Goal: Task Accomplishment & Management: Use online tool/utility

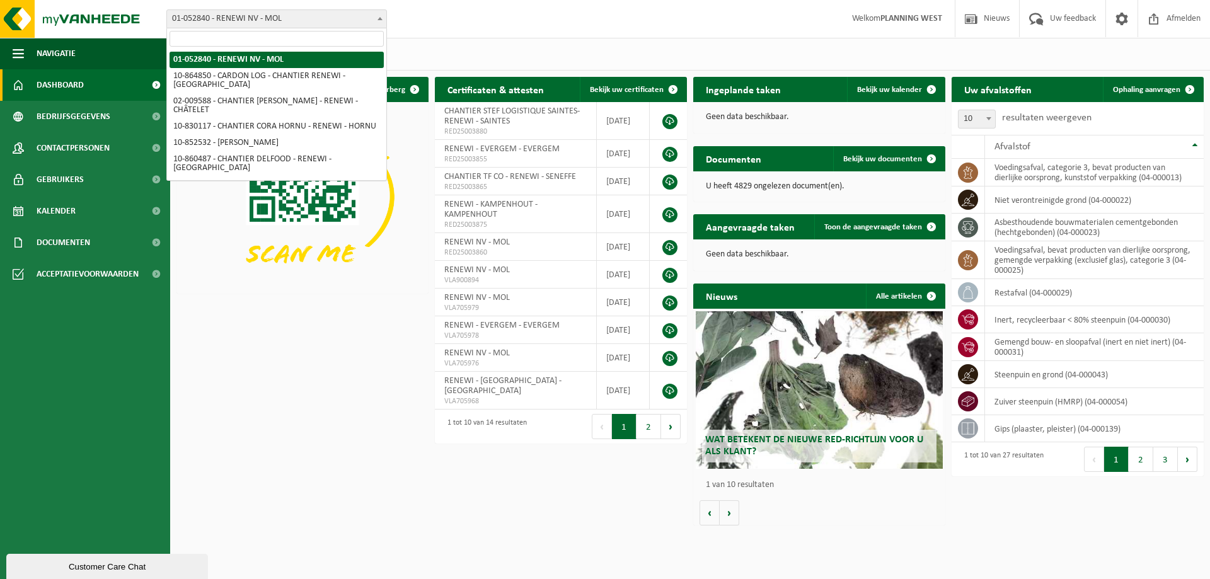
click at [308, 13] on span "01-052840 - RENEWI NV - MOL" at bounding box center [276, 19] width 219 height 18
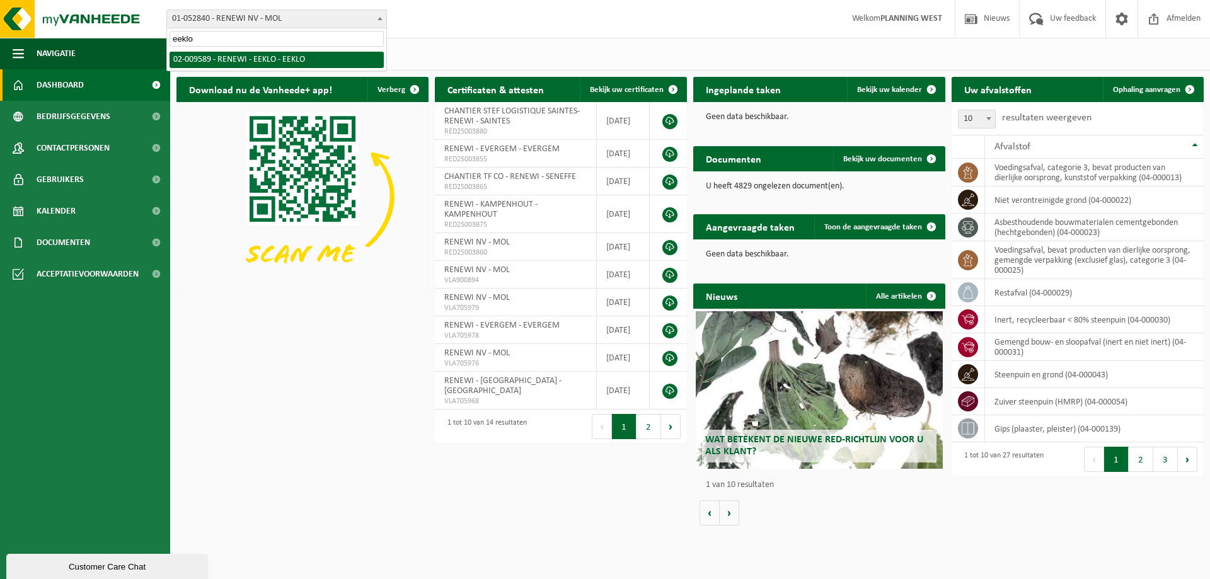
type input "eeklo"
select select "1811"
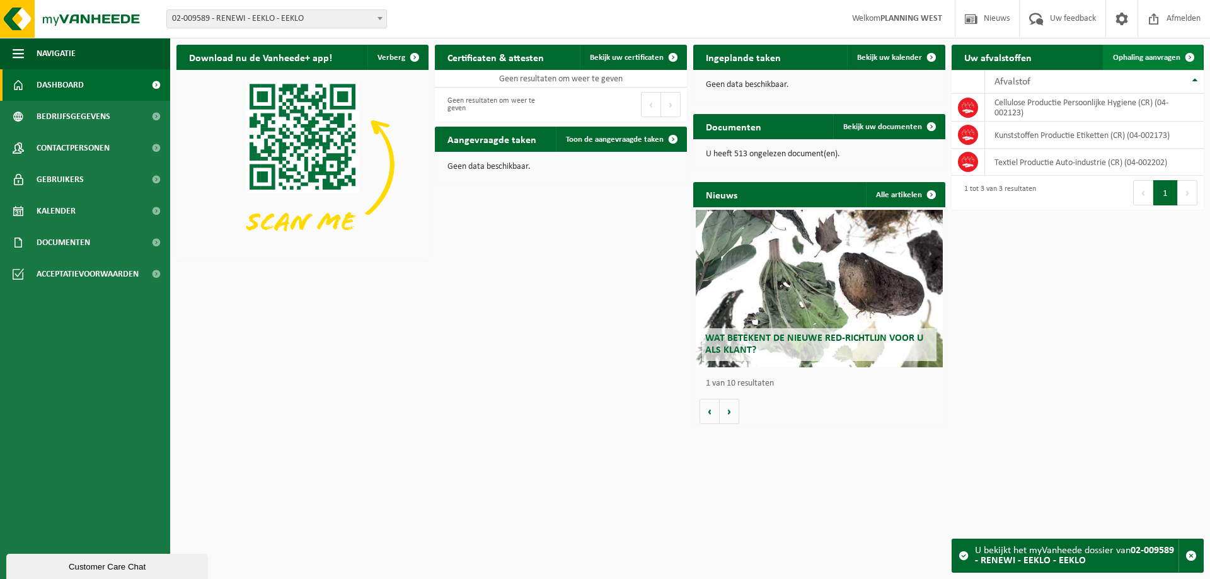
click at [1161, 59] on span "Ophaling aanvragen" at bounding box center [1146, 58] width 67 height 8
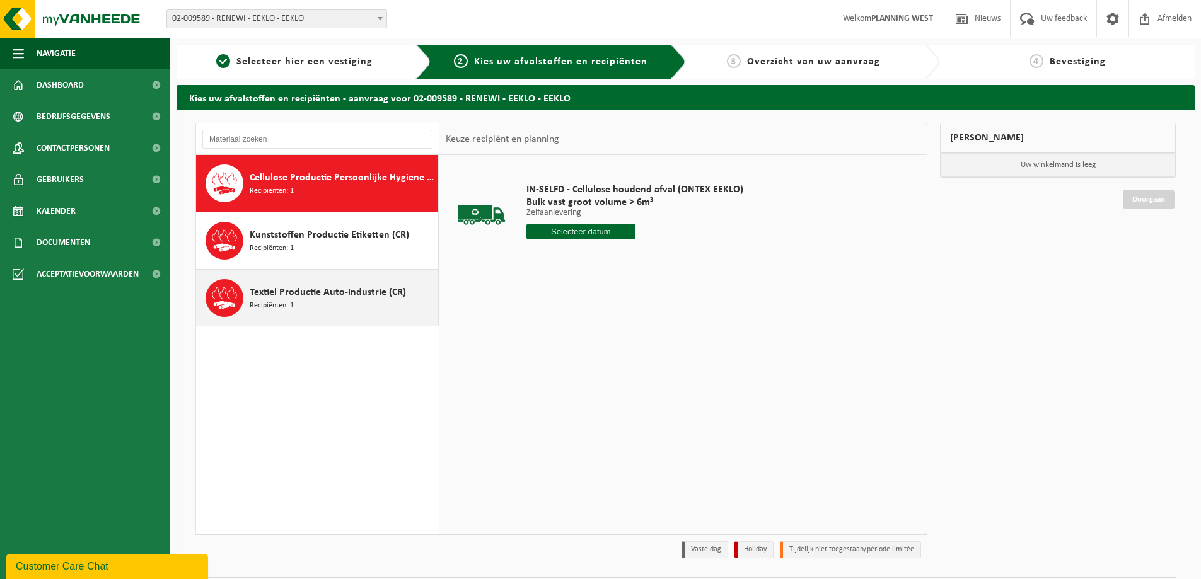
click at [339, 294] on span "Textiel Productie Auto-industrie (CR)" at bounding box center [328, 292] width 156 height 15
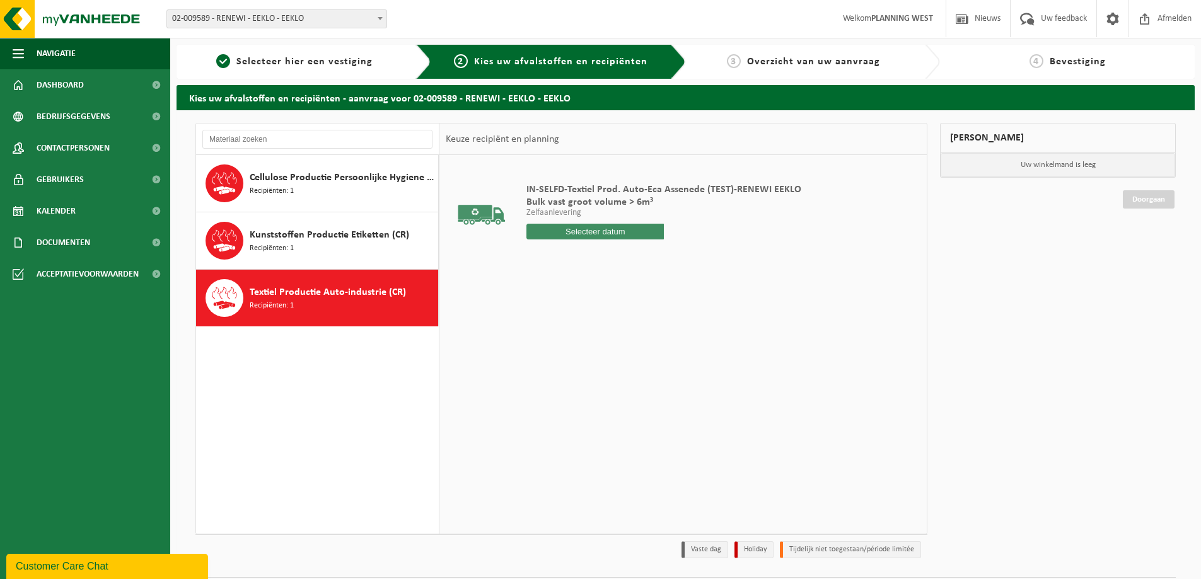
click at [584, 229] on input "text" at bounding box center [594, 232] width 137 height 16
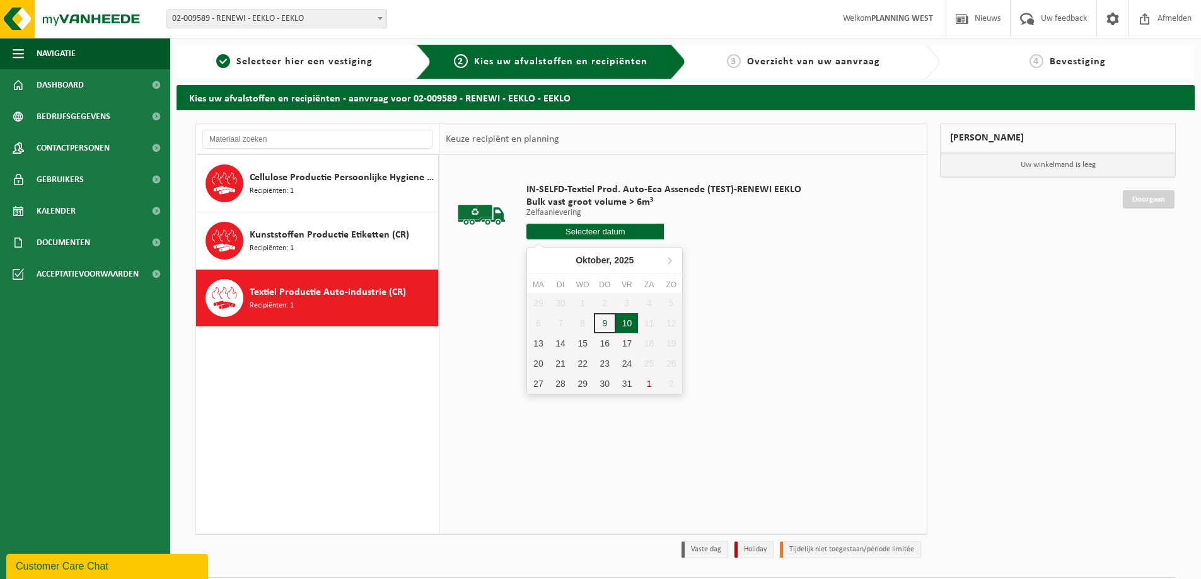
click at [620, 323] on div "10" at bounding box center [627, 323] width 22 height 20
type input "Van 2025-10-10"
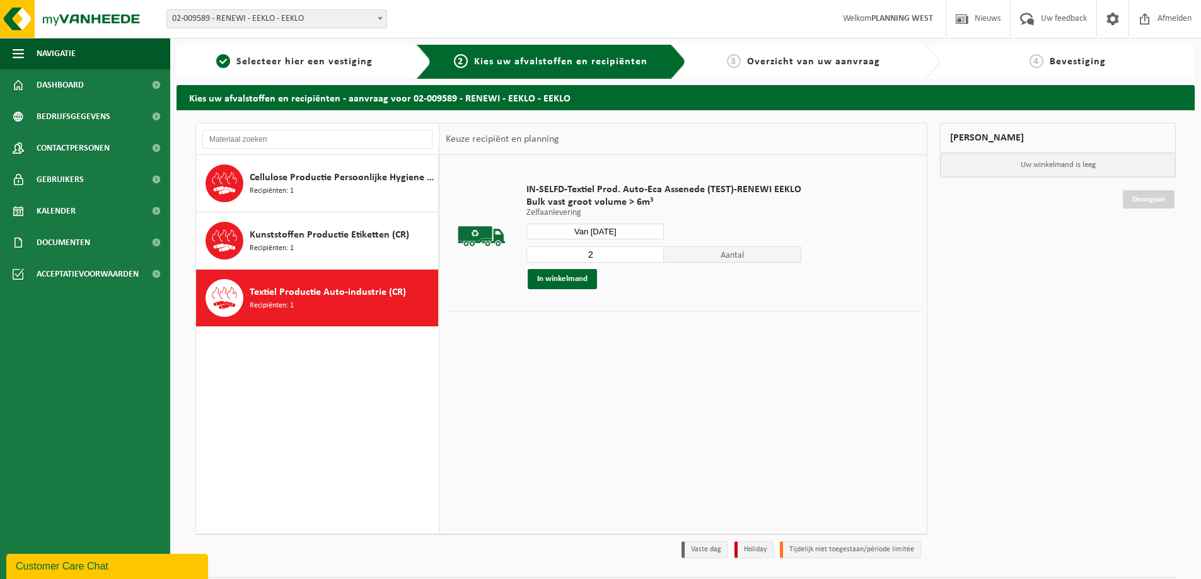
type input "2"
click at [651, 250] on input "2" at bounding box center [594, 255] width 137 height 16
click at [559, 275] on button "In winkelmand" at bounding box center [562, 279] width 69 height 20
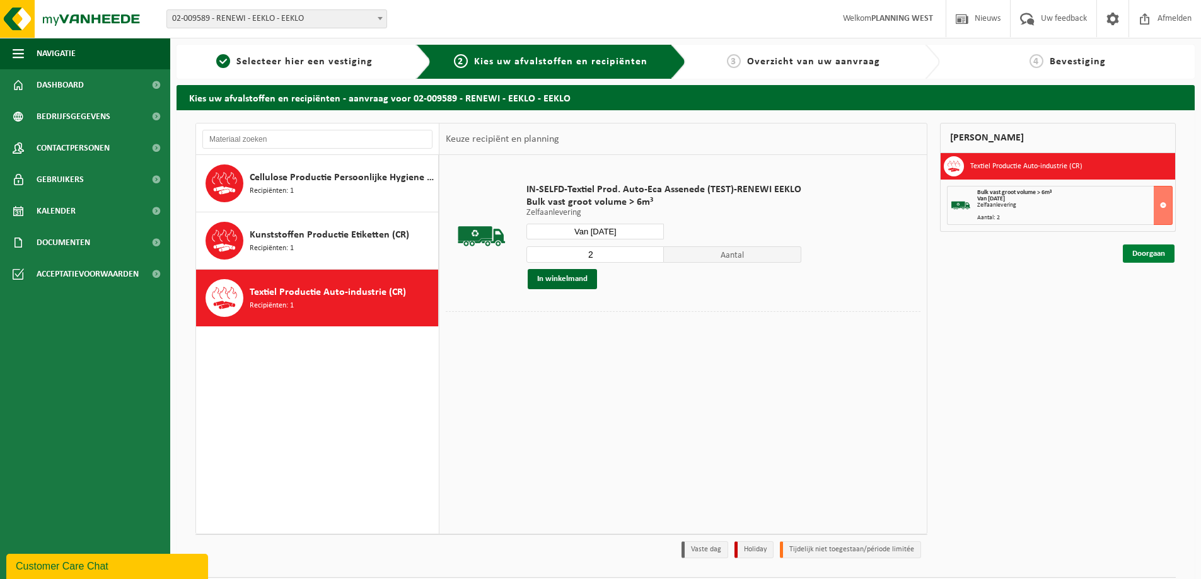
click at [1143, 257] on link "Doorgaan" at bounding box center [1149, 254] width 52 height 18
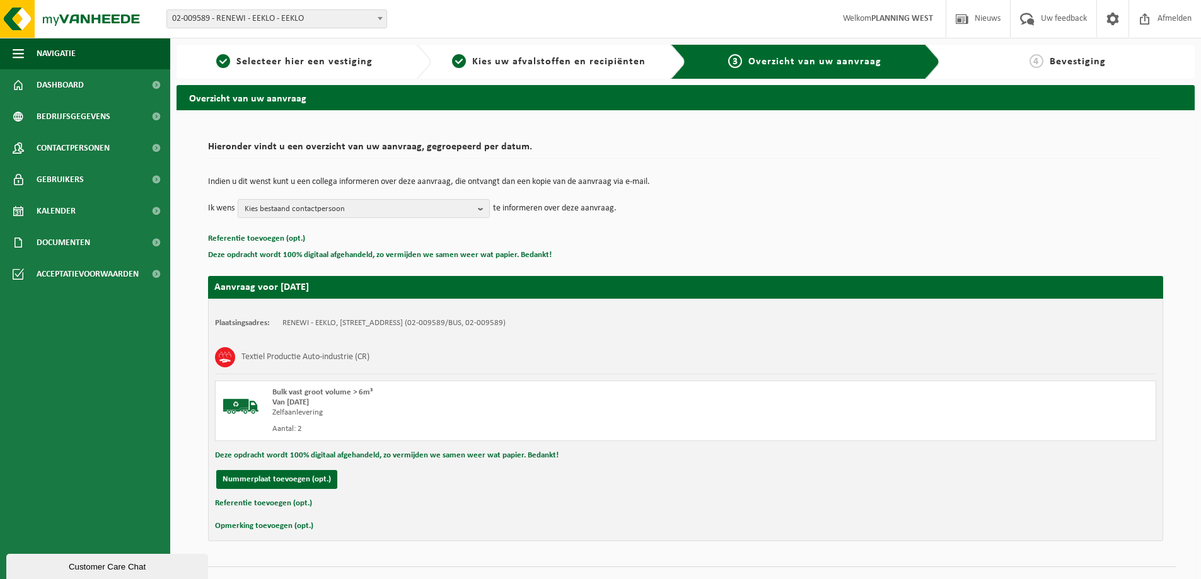
scroll to position [26, 0]
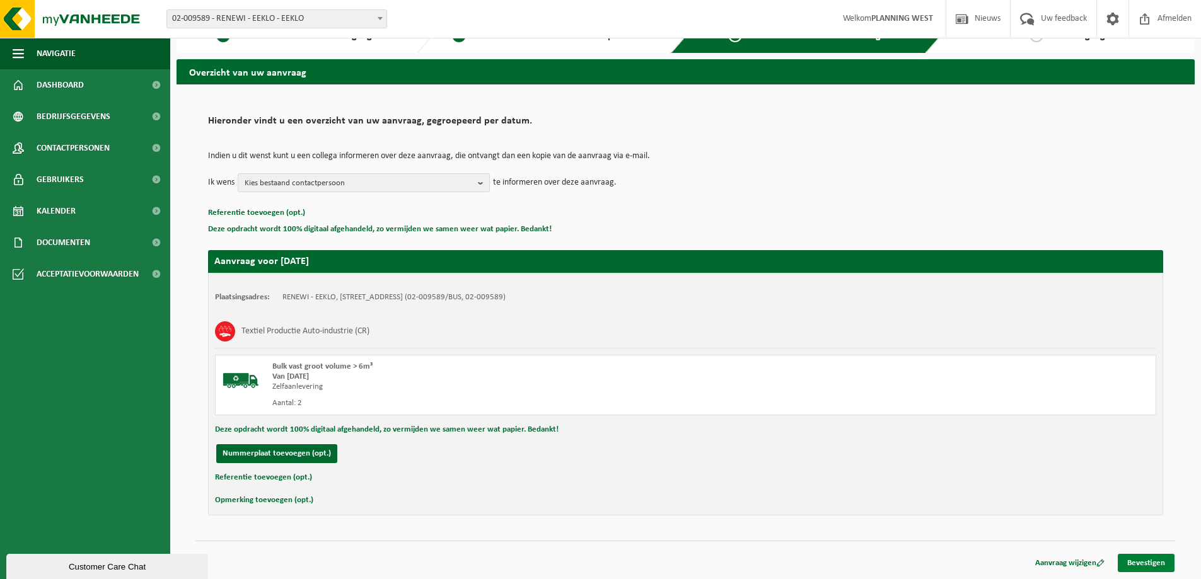
click at [1156, 562] on link "Bevestigen" at bounding box center [1146, 563] width 57 height 18
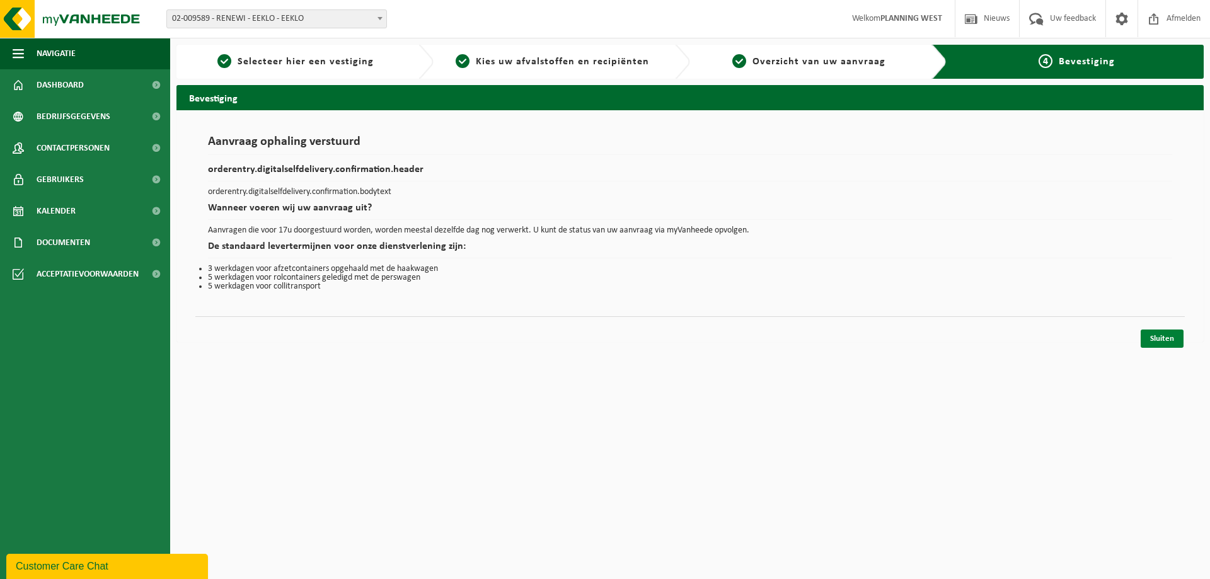
click at [1150, 339] on link "Sluiten" at bounding box center [1162, 339] width 43 height 18
